Goal: Find specific page/section: Find specific page/section

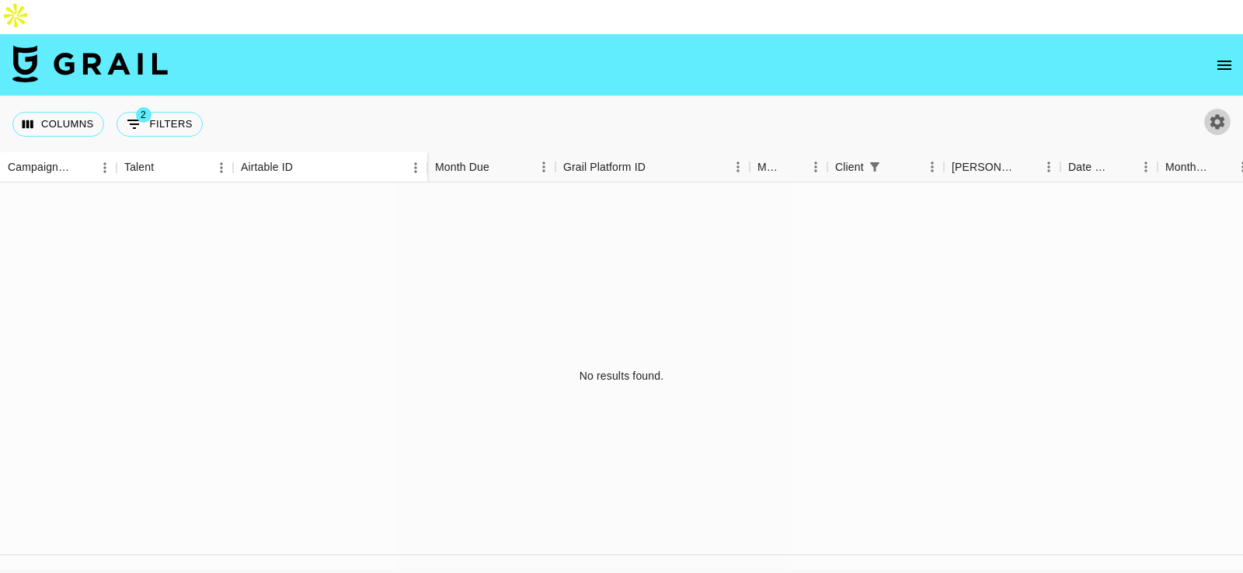
click at [1222, 114] on icon "button" at bounding box center [1217, 121] width 15 height 15
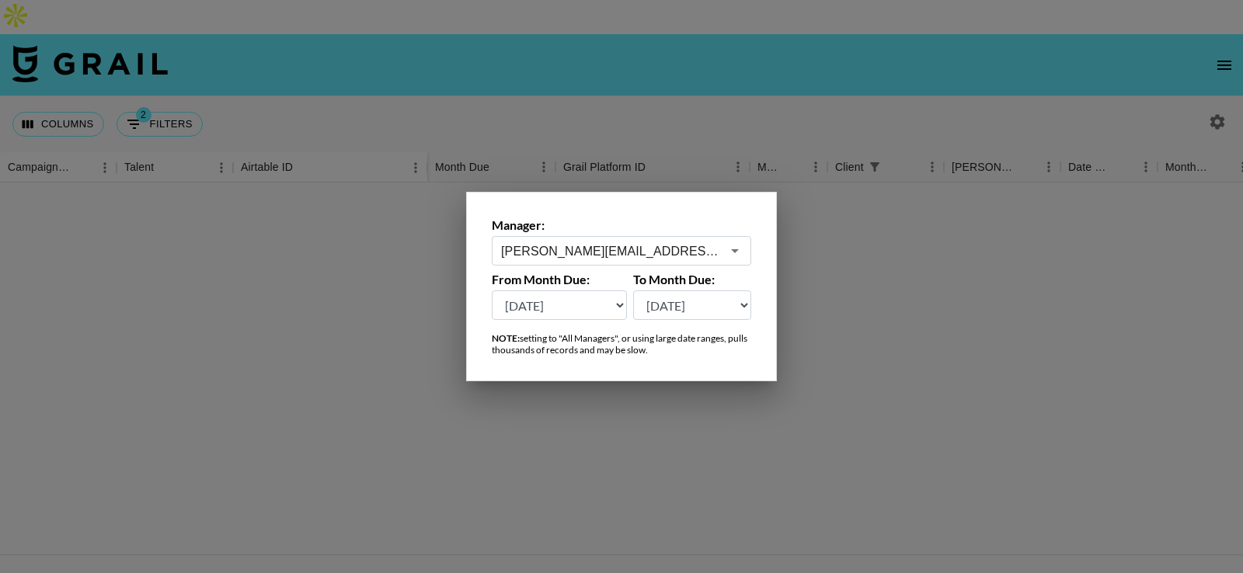
click at [572, 311] on select "[DATE] [DATE] '[DATE] May '[DATE] Mar '[DATE] Jan '[DATE] Nov '[DATE] Sep '[DAT…" at bounding box center [559, 305] width 135 height 30
select select "[DATE]"
click at [492, 290] on select "[DATE] [DATE] '[DATE] May '[DATE] Mar '[DATE] Jan '[DATE] Nov '[DATE] Sep '[DAT…" at bounding box center [559, 305] width 135 height 30
click at [678, 72] on div at bounding box center [621, 286] width 1243 height 573
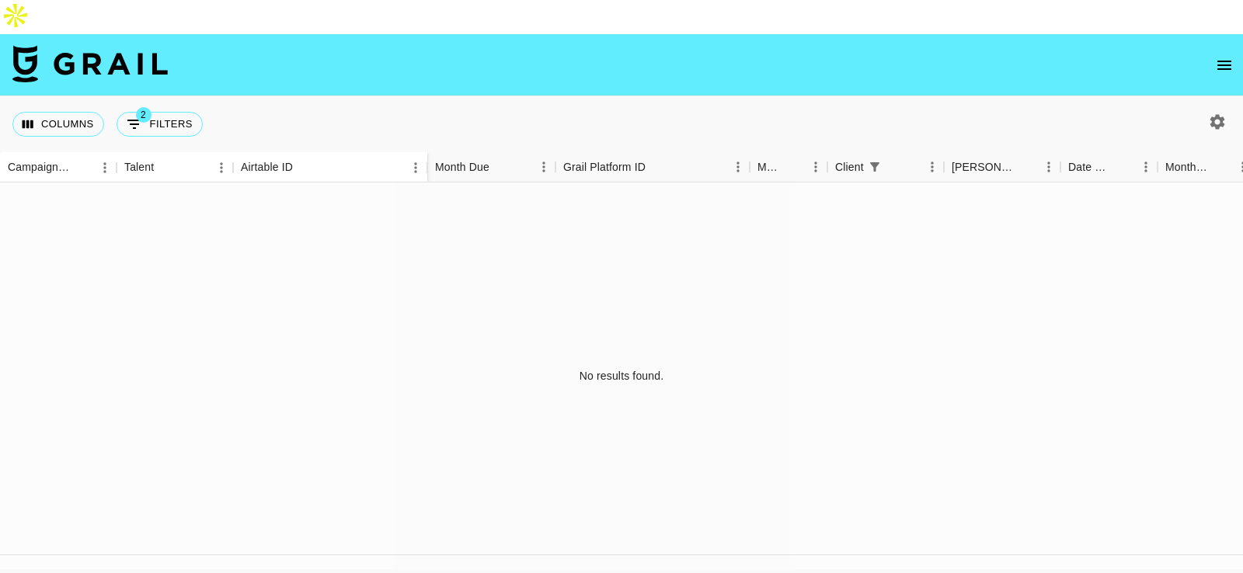
click at [156, 106] on div "Columns 2 Filters + Booking" at bounding box center [110, 124] width 196 height 56
click at [161, 112] on button "2 Filters" at bounding box center [159, 124] width 86 height 25
select select "status"
select select "not"
select select "declined"
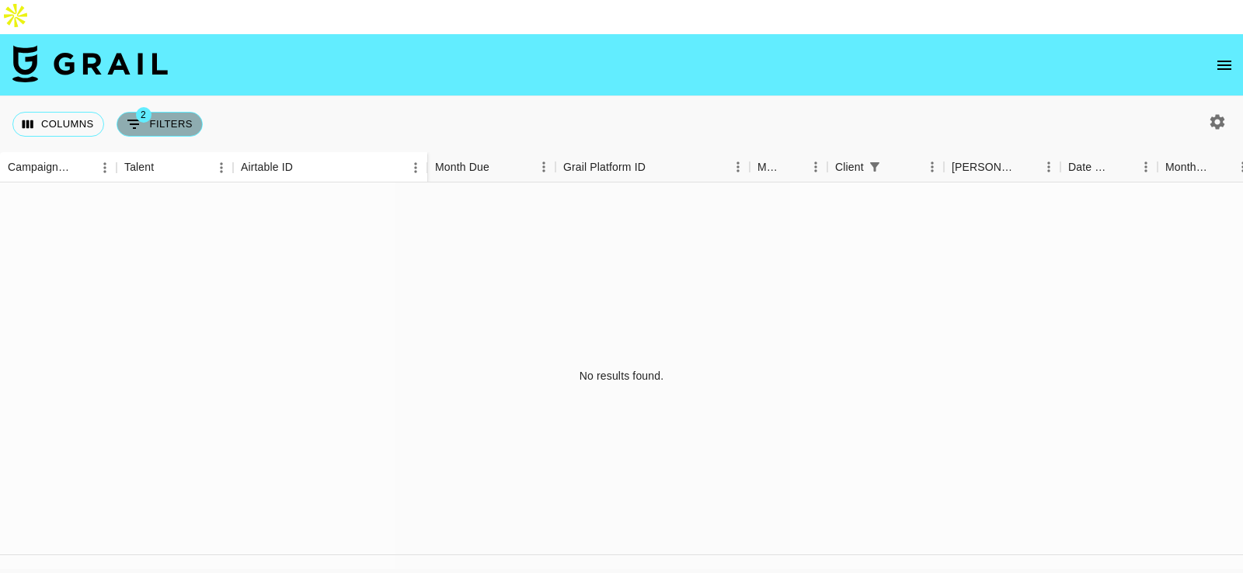
select select "clientId"
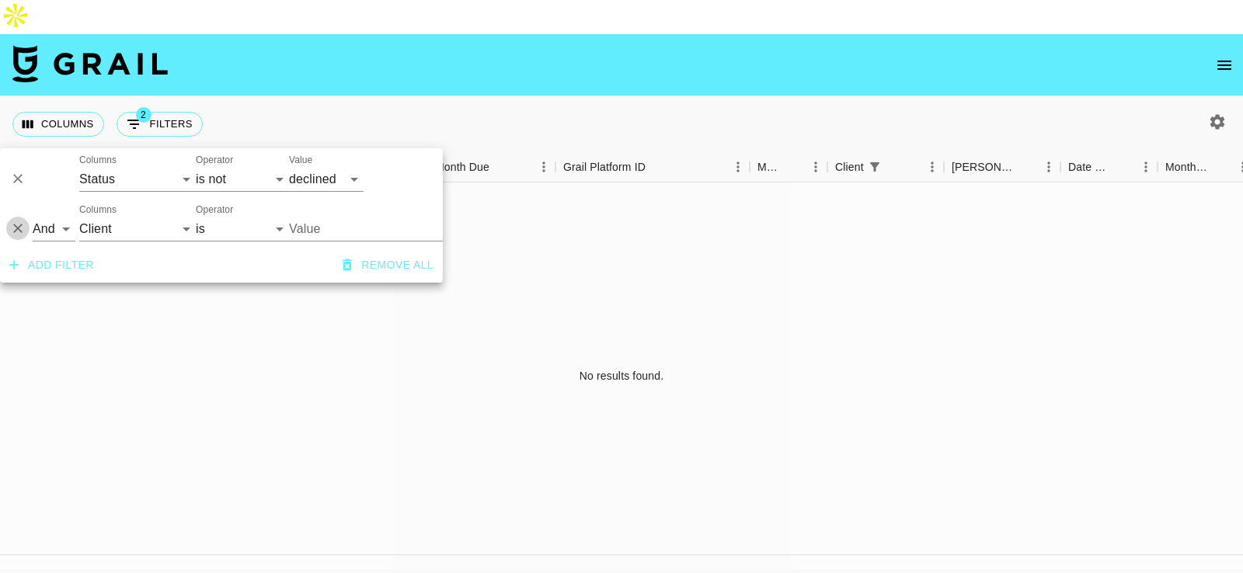
click at [18, 226] on icon "Delete" at bounding box center [18, 229] width 16 height 16
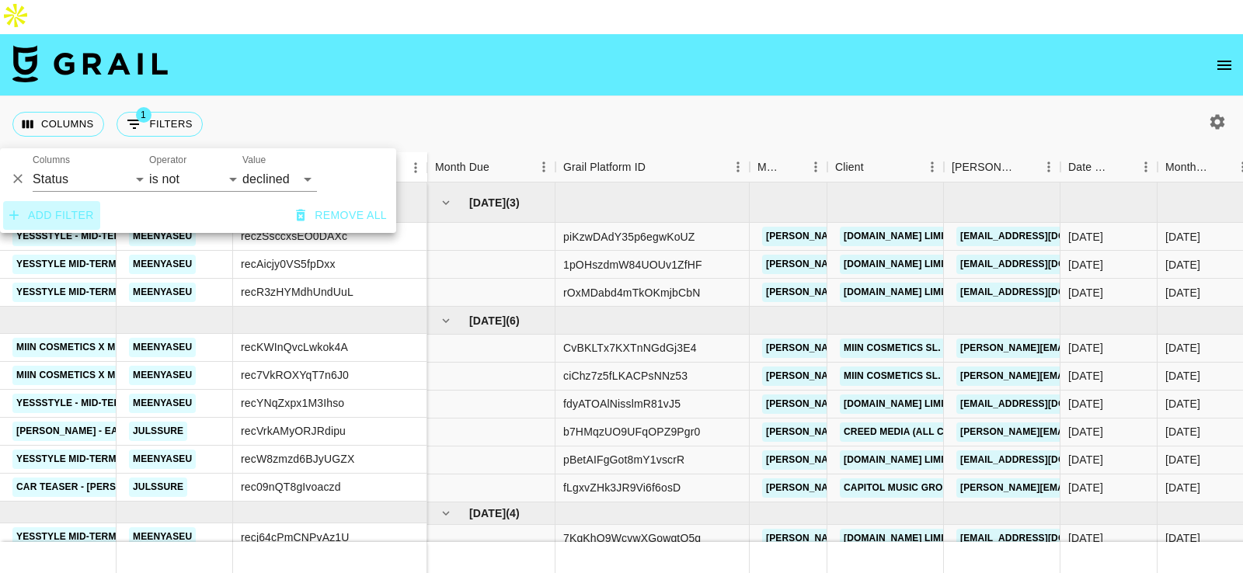
click at [75, 223] on button "Add filter" at bounding box center [51, 215] width 97 height 29
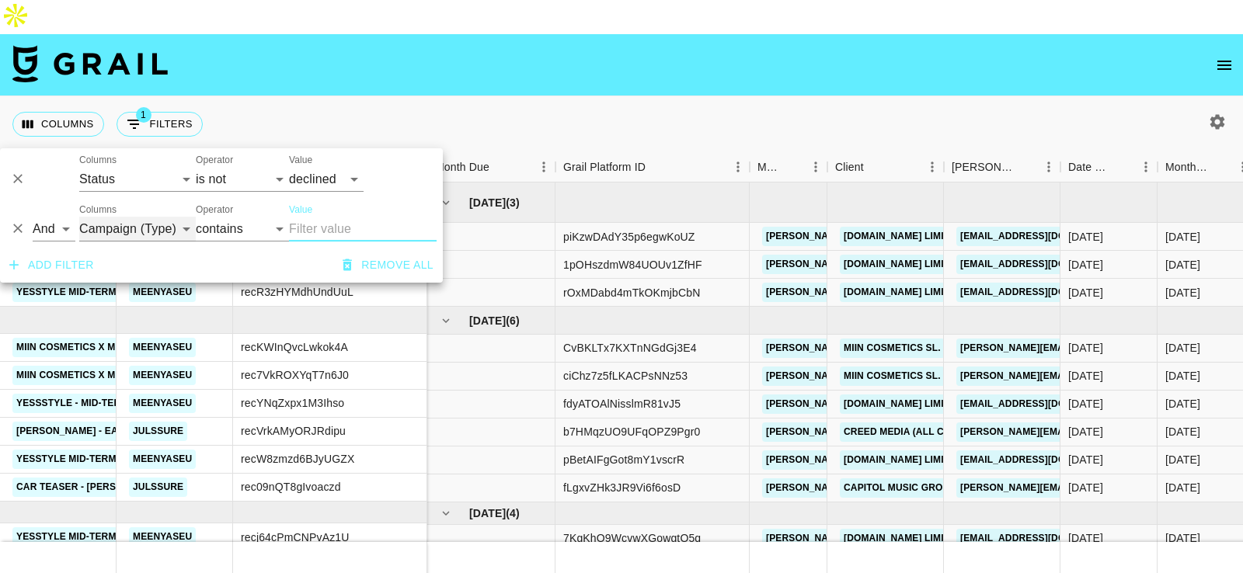
click at [132, 224] on select "Campaign (Type) Talent Airtable ID Grail Platform ID Manager Client [PERSON_NAM…" at bounding box center [137, 229] width 116 height 25
select select "status"
click at [79, 217] on select "Campaign (Type) Talent Airtable ID Grail Platform ID Manager Client [PERSON_NAM…" at bounding box center [137, 229] width 116 height 25
click at [235, 238] on select "is is not is any of is not any of" at bounding box center [242, 229] width 93 height 25
select select "not"
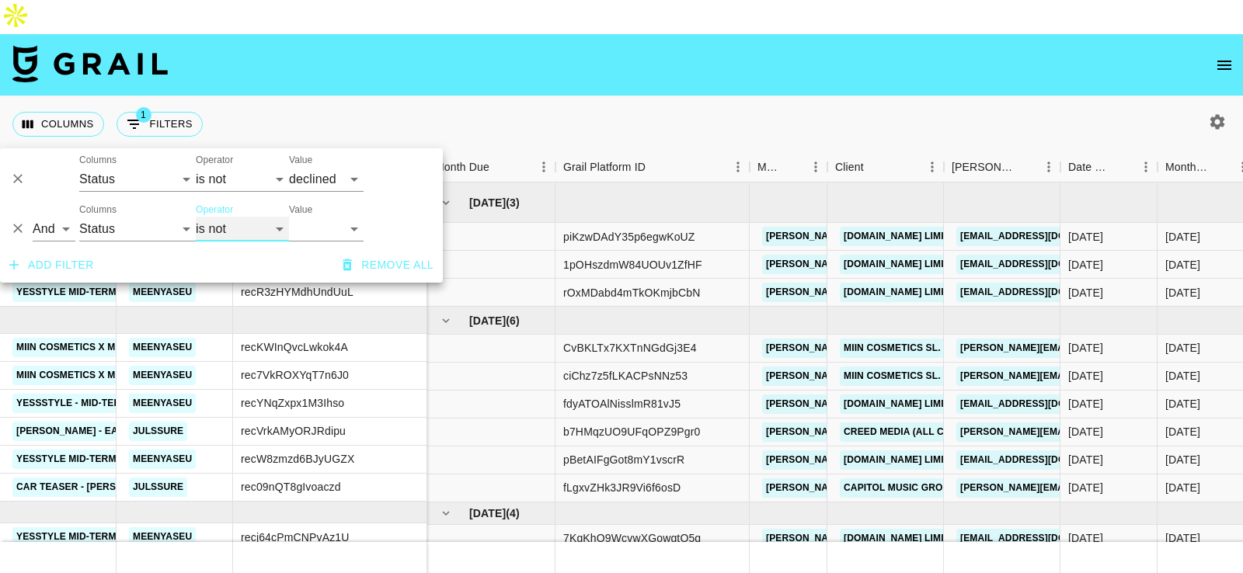
click at [196, 217] on select "is is not is any of is not any of" at bounding box center [242, 229] width 93 height 25
click at [316, 233] on select "confirmed declined draft posted approved cancelled badDebt" at bounding box center [326, 229] width 75 height 25
select select "cancelled"
click at [289, 217] on select "confirmed declined draft posted approved cancelled badDebt" at bounding box center [326, 229] width 75 height 25
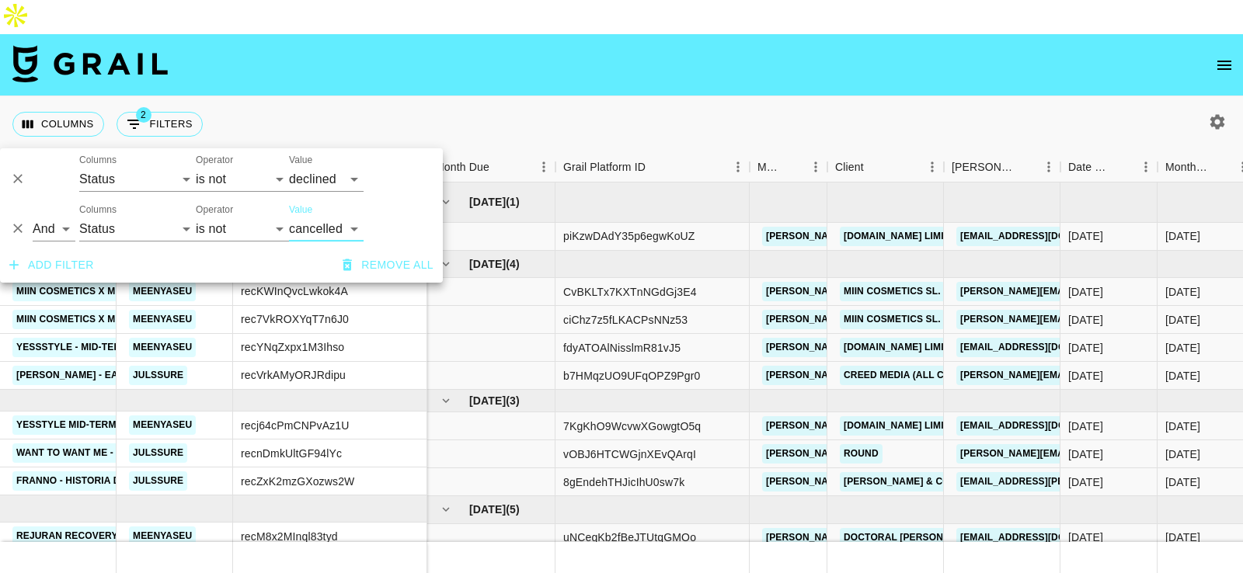
click at [542, 96] on div "Columns 2 Filters + Booking" at bounding box center [621, 124] width 1243 height 56
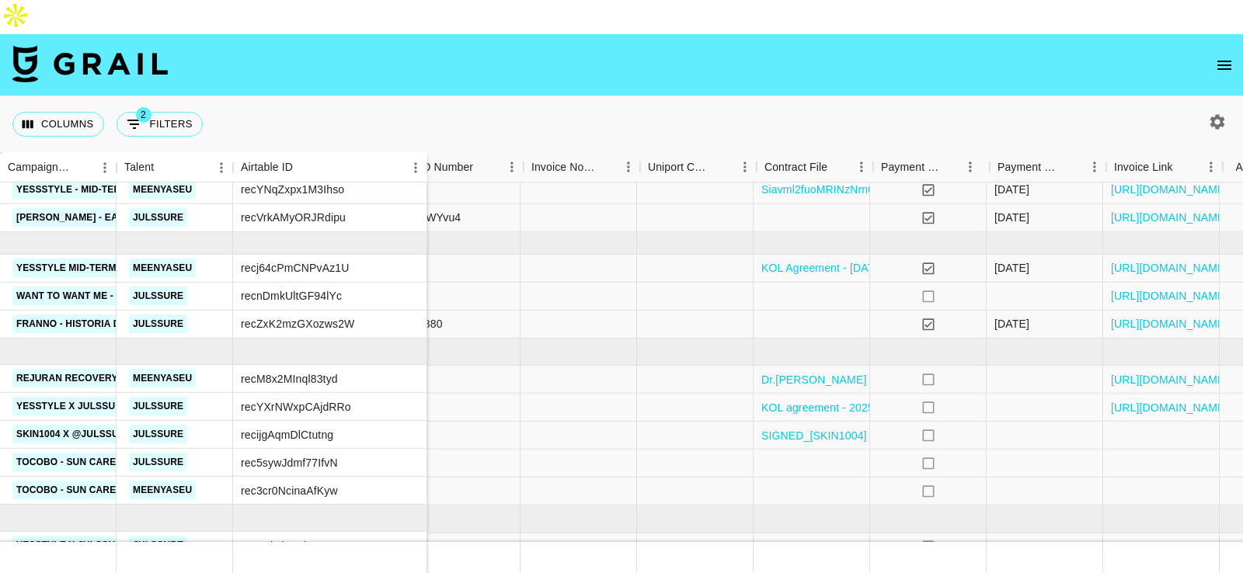
scroll to position [158, 1756]
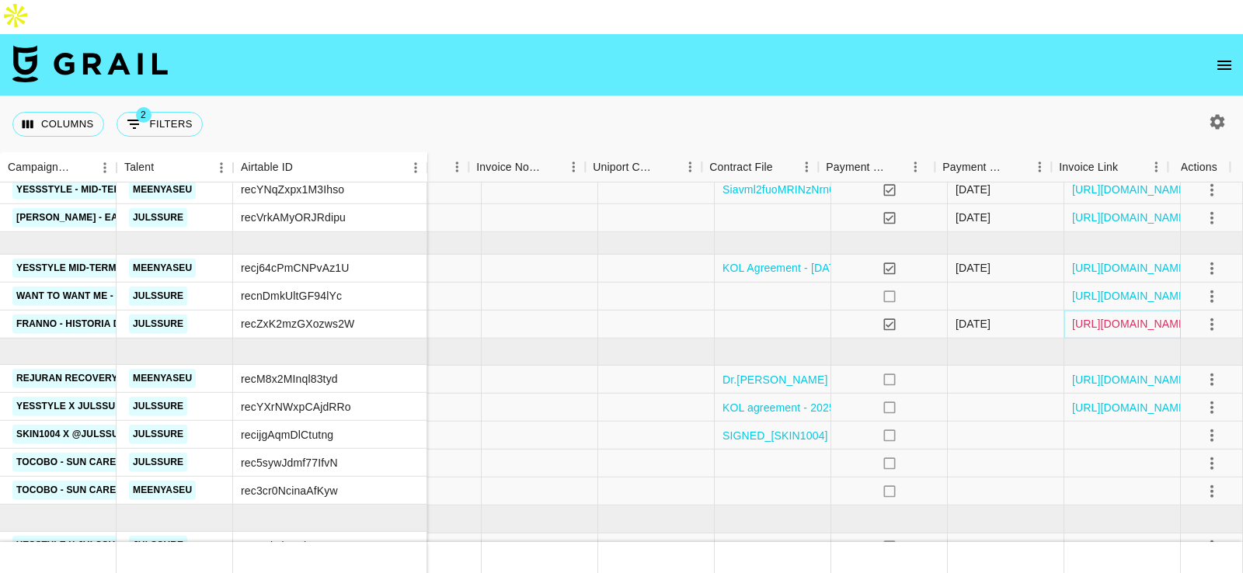
click at [1092, 316] on link "[URL][DOMAIN_NAME]" at bounding box center [1130, 324] width 117 height 16
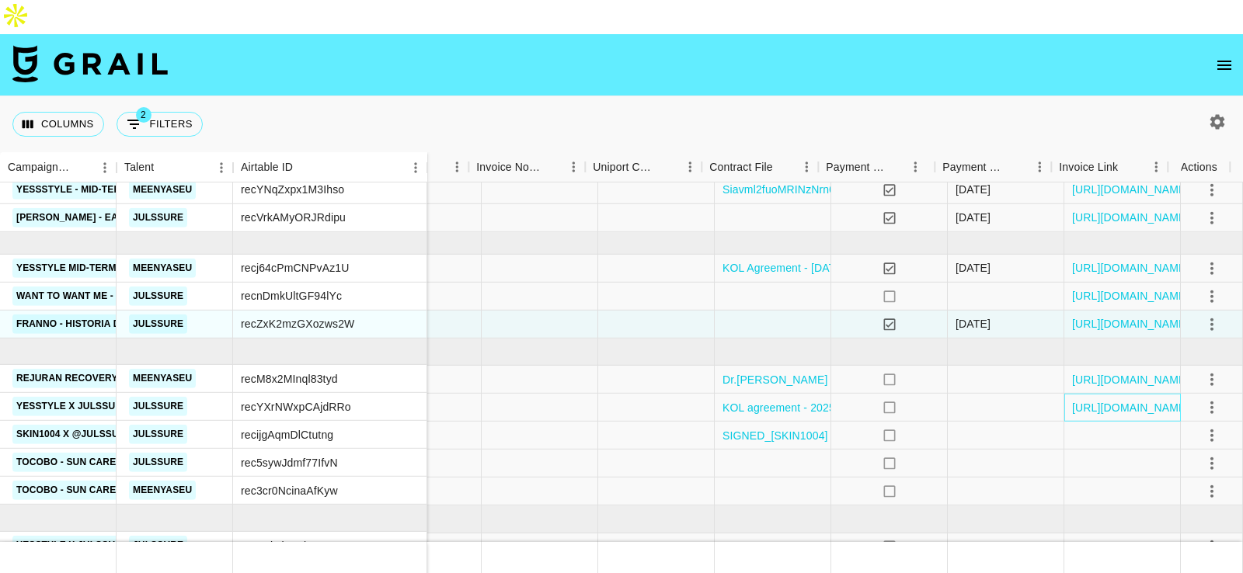
click at [1132, 394] on div "[URL][DOMAIN_NAME]" at bounding box center [1122, 408] width 116 height 28
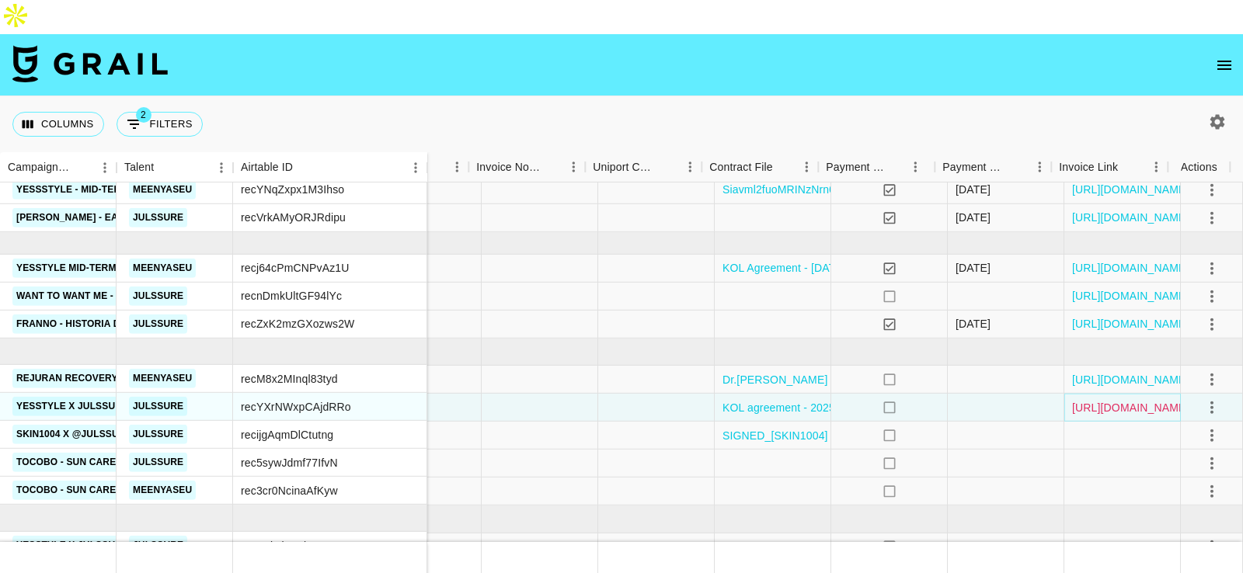
click at [1127, 400] on link "[URL][DOMAIN_NAME]" at bounding box center [1130, 408] width 117 height 16
